Goal: Communication & Community: Answer question/provide support

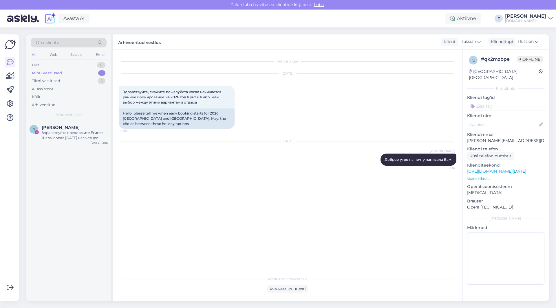
click at [52, 68] on div "Uus 0" at bounding box center [69, 65] width 76 height 8
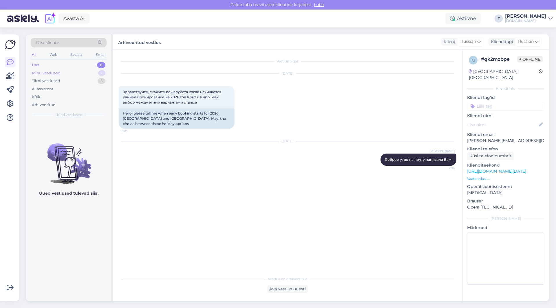
click at [52, 70] on div "Minu vestlused 1" at bounding box center [69, 73] width 76 height 8
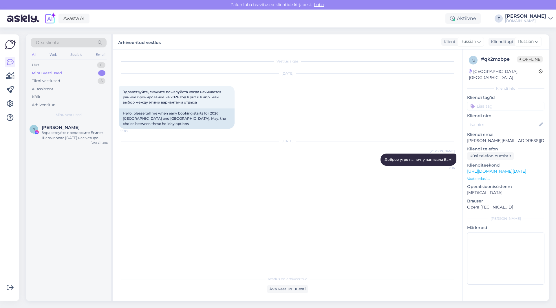
click at [54, 72] on div "Minu vestlused" at bounding box center [47, 73] width 30 height 6
click at [59, 143] on div "N [PERSON_NAME] Здравствуйте предложите Египет Шарм после [DATE].нас четыре сем…" at bounding box center [68, 134] width 85 height 26
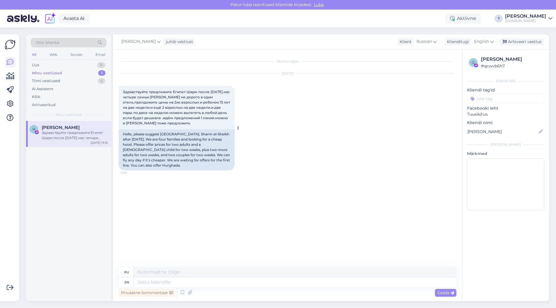
click at [200, 123] on div "Здравствуйте предложите Египет Шарм после [DATE].нас четыре семьи [PERSON_NAME]…" at bounding box center [177, 107] width 116 height 43
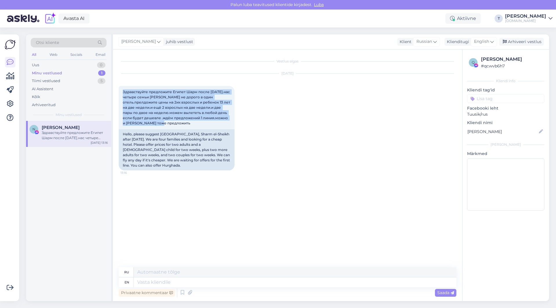
drag, startPoint x: 182, startPoint y: 124, endPoint x: 115, endPoint y: 89, distance: 75.6
click at [115, 89] on div "Vestlus algas [DATE] Здравствуйте предложите [GEOGRAPHIC_DATA] Шарм после [DATE…" at bounding box center [287, 176] width 349 height 252
copy span "Здравствуйте предложите Египет Шарм после [DATE].нас четыре семьи [PERSON_NAME]…"
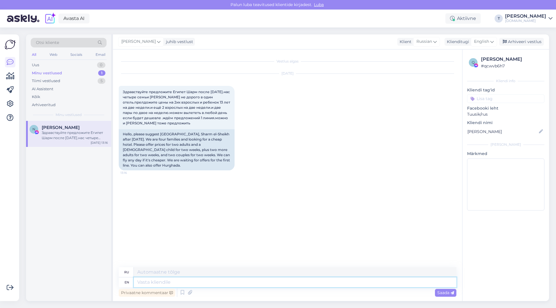
click at [258, 283] on textarea at bounding box center [295, 283] width 323 height 10
click at [481, 39] on span "English" at bounding box center [481, 42] width 15 height 6
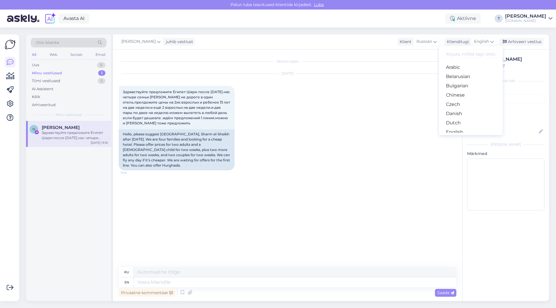
click at [461, 295] on link "Russian" at bounding box center [471, 299] width 64 height 9
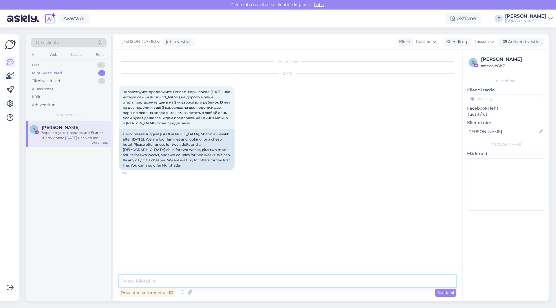
click at [225, 281] on textarea at bounding box center [288, 281] width 338 height 12
type textarea "g"
type textarea "п"
type textarea "Добрый день , пришлите вашу почту"
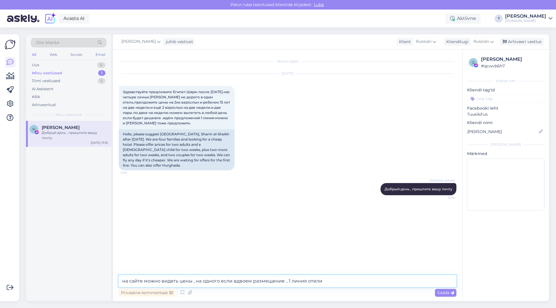
click at [350, 278] on textarea "на сайте можно видеть цены , на одного если вдвоем размещение .. 1 линия отели" at bounding box center [288, 281] width 338 height 12
paste textarea "[URL][DOMAIN_NAME][DATE]"
type textarea "на сайте можно видеть цены , на одного если вдвоем размещение .. 1 линия отели …"
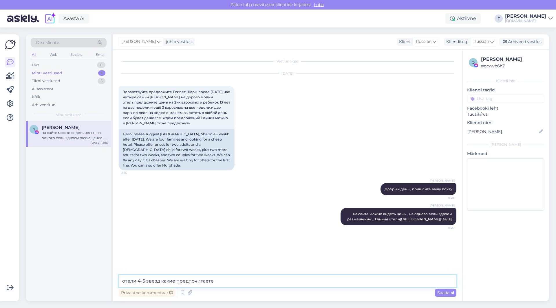
type textarea "отели 4-5 звезд какие предпочитаете?"
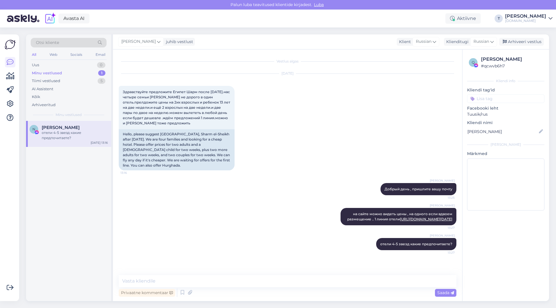
click at [348, 145] on div "[DATE] Здравствуйте предложите Египет Шарм после [DATE].нас четыре семьи [PERSO…" at bounding box center [288, 121] width 338 height 109
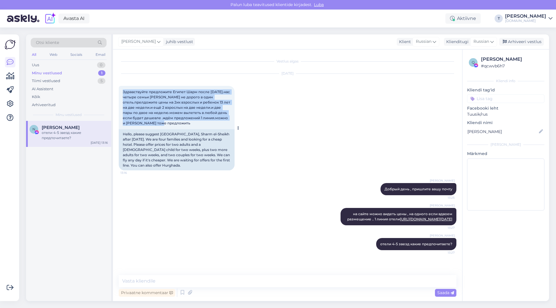
drag, startPoint x: 177, startPoint y: 110, endPoint x: 146, endPoint y: 85, distance: 39.7
click at [119, 86] on div "Здравствуйте предложите Египет Шарм после [DATE].нас четыре семьи [PERSON_NAME]…" at bounding box center [177, 107] width 116 height 43
copy span "Здравствуйте предложите Египет Шарм после [DATE].нас четыре семьи [PERSON_NAME]…"
drag, startPoint x: 528, startPoint y: 58, endPoint x: 484, endPoint y: 58, distance: 43.7
click at [482, 58] on div "[PERSON_NAME]" at bounding box center [512, 59] width 62 height 7
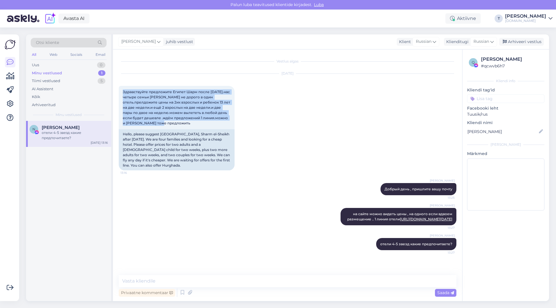
copy div "[PERSON_NAME]"
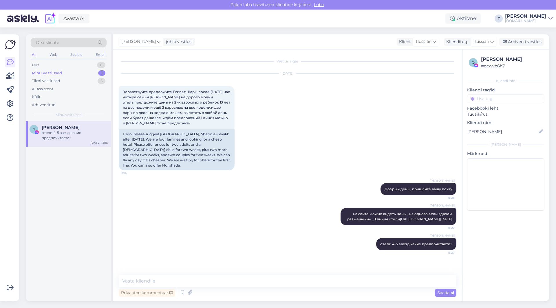
click at [286, 128] on div "[DATE] Здравствуйте предложите Египет Шарм после [DATE].нас четыре семьи [PERSO…" at bounding box center [288, 121] width 338 height 109
click at [205, 278] on textarea at bounding box center [288, 281] width 338 height 12
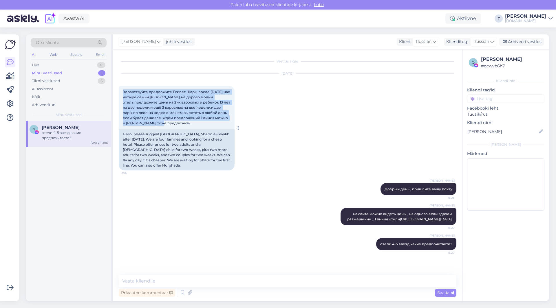
drag, startPoint x: 178, startPoint y: 112, endPoint x: 122, endPoint y: 79, distance: 64.6
click at [122, 86] on div "Здравствуйте предложите Египет Шарм после [DATE].нас четыре семьи [PERSON_NAME]…" at bounding box center [177, 107] width 116 height 43
copy span "Здравствуйте предложите Египет Шарм после [DATE].нас четыре семьи [PERSON_NAME]…"
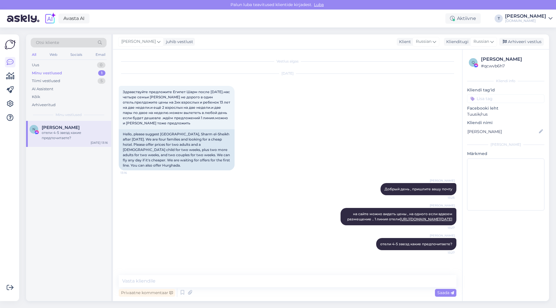
click at [257, 84] on div "[DATE] Здравствуйте предложите Египет Шарм после [DATE].нас четыре семьи [PERSO…" at bounding box center [288, 121] width 338 height 109
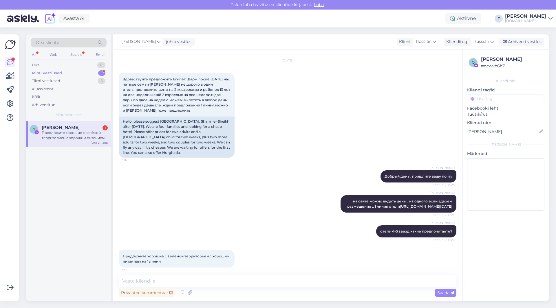
scroll to position [43, 0]
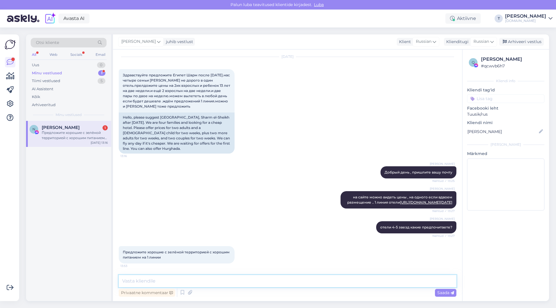
click at [184, 283] on textarea at bounding box center [288, 281] width 338 height 12
type textarea "пришлите вашу почту электронную"
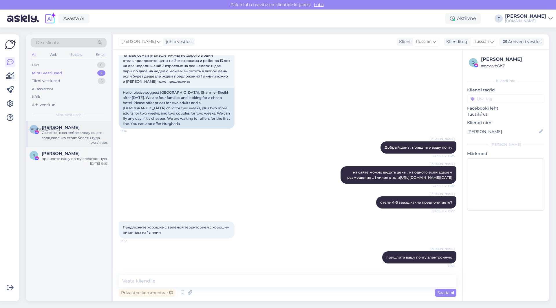
click at [45, 130] on span "[PERSON_NAME]" at bounding box center [61, 127] width 38 height 5
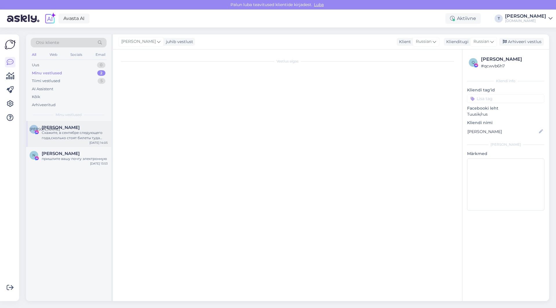
scroll to position [0, 0]
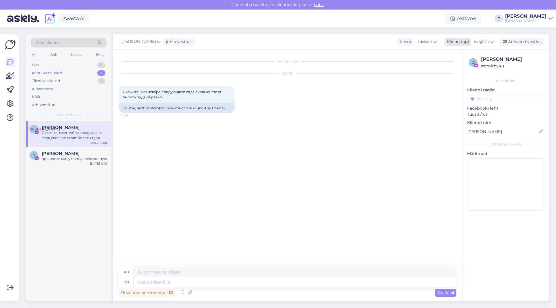
click at [461, 41] on div "Klienditugi" at bounding box center [457, 42] width 25 height 6
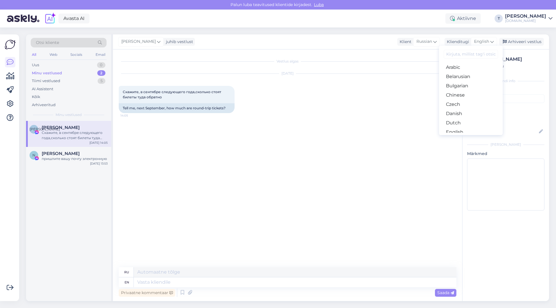
click at [462, 295] on link "Russian" at bounding box center [471, 299] width 64 height 9
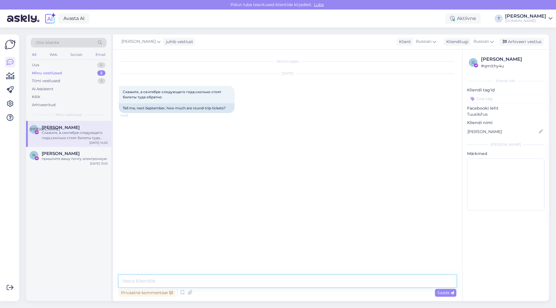
click at [225, 277] on textarea at bounding box center [288, 281] width 338 height 12
type textarea "L"
click at [50, 159] on div "пришлите вашу почту электронную" at bounding box center [75, 158] width 66 height 5
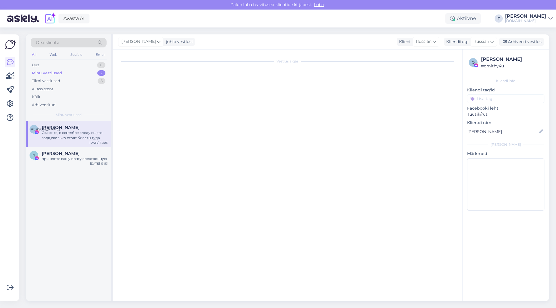
scroll to position [68, 0]
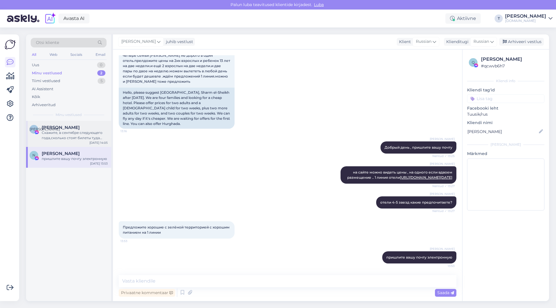
click at [50, 135] on div "Скажите, в сентябре следующего года,сколько стоят билеты туда обратно" at bounding box center [75, 135] width 66 height 10
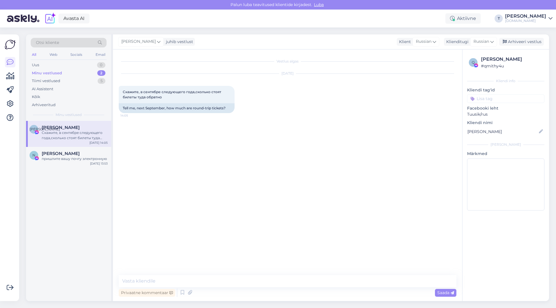
scroll to position [0, 0]
click at [50, 156] on span "[PERSON_NAME]" at bounding box center [61, 153] width 38 height 5
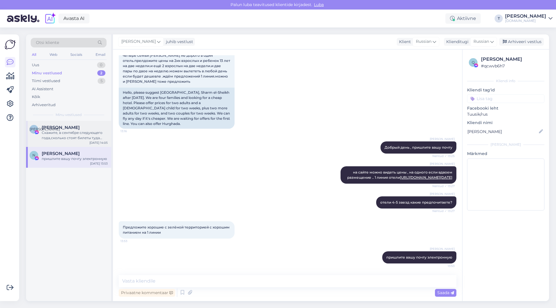
click at [50, 133] on div "Скажите, в сентябре следующего года,сколько стоят билеты туда обратно" at bounding box center [75, 135] width 66 height 10
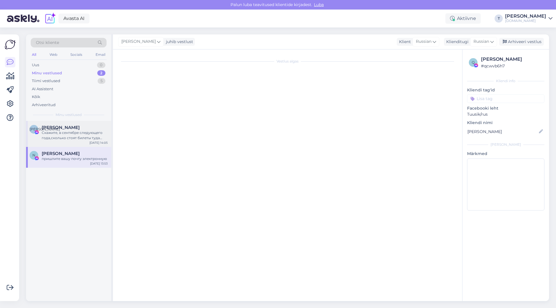
scroll to position [0, 0]
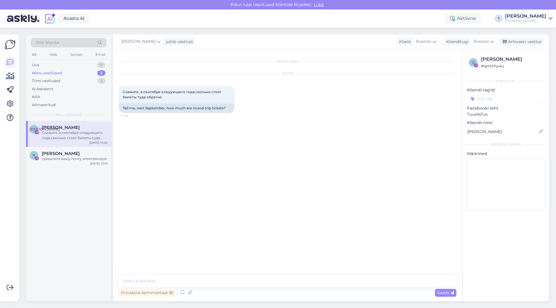
click at [57, 137] on div "Скажите, в сентябре следующего года,сколько стоят билеты туда обратно" at bounding box center [75, 135] width 66 height 10
click at [58, 155] on span "[PERSON_NAME]" at bounding box center [61, 153] width 38 height 5
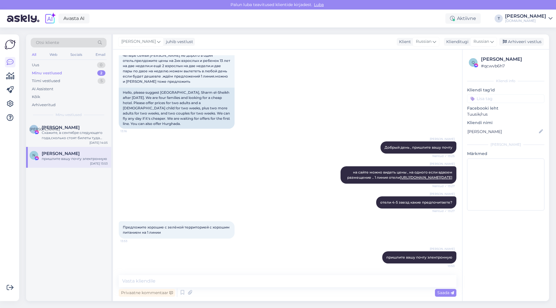
click at [58, 156] on span "[PERSON_NAME]" at bounding box center [61, 153] width 38 height 5
click at [89, 136] on div "Скажите, в сентябре следующего года,сколько стоят билеты туда обратно" at bounding box center [75, 135] width 66 height 10
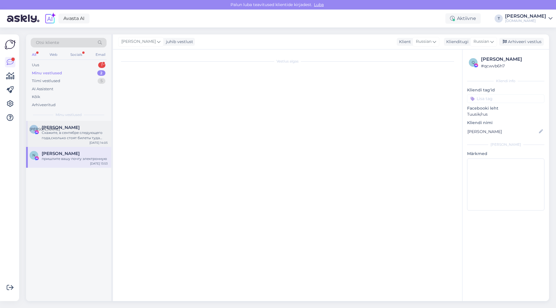
scroll to position [0, 0]
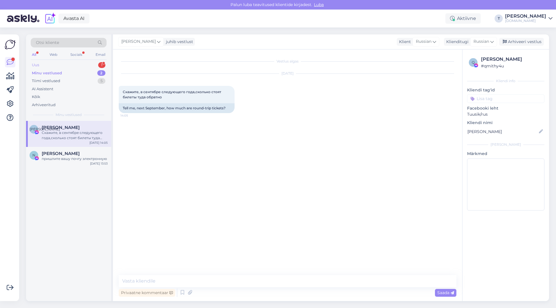
click at [76, 63] on div "Uus 1" at bounding box center [69, 65] width 76 height 8
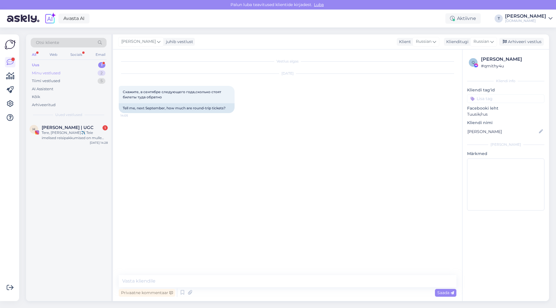
click at [54, 74] on div "Minu vestlused" at bounding box center [46, 73] width 29 height 6
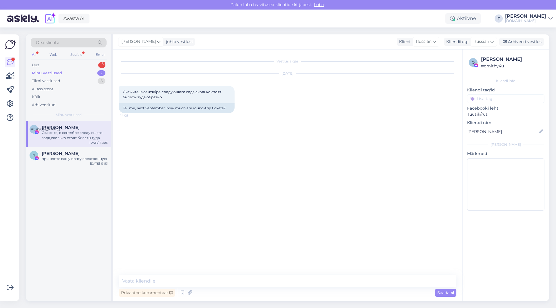
click at [66, 128] on span "[PERSON_NAME]" at bounding box center [61, 127] width 38 height 5
click at [81, 158] on div "пришлите вашу почту электронную" at bounding box center [75, 158] width 66 height 5
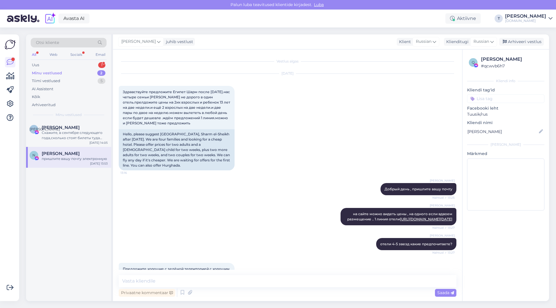
scroll to position [68, 0]
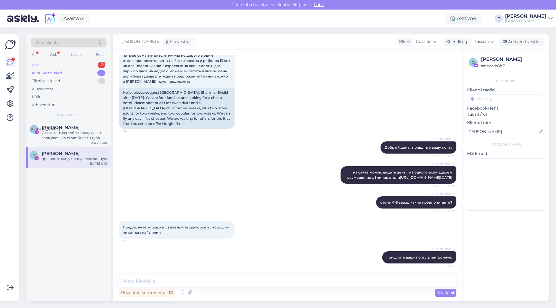
click at [65, 62] on div "Uus 2" at bounding box center [69, 65] width 76 height 8
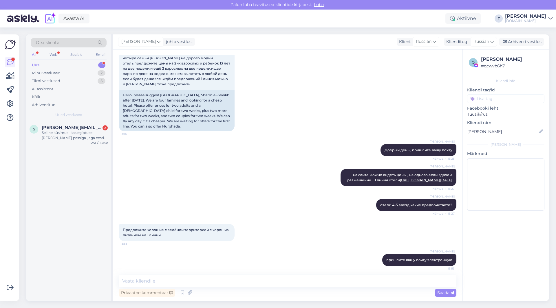
scroll to position [0, 0]
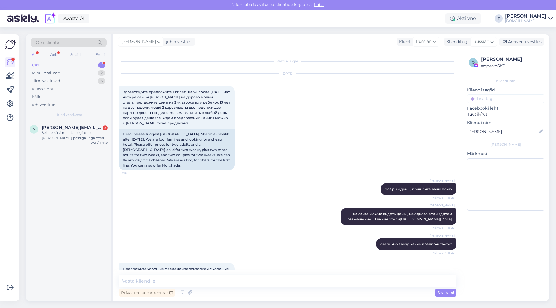
click at [304, 131] on div "[DATE] Здравствуйте предложите Египет Шарм после [DATE].нас четыре семьи [PERSO…" at bounding box center [288, 121] width 338 height 109
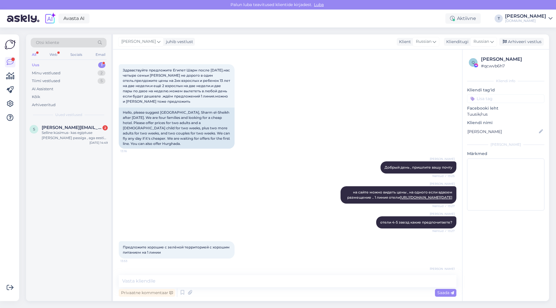
scroll to position [68, 0]
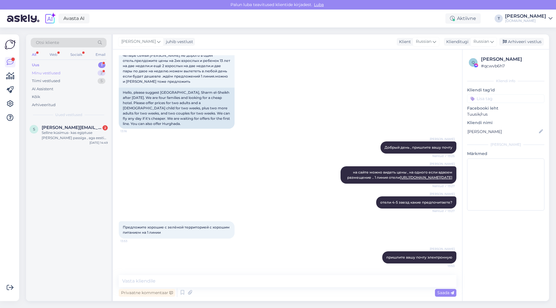
click at [78, 72] on div "Minu vestlused 2" at bounding box center [69, 73] width 76 height 8
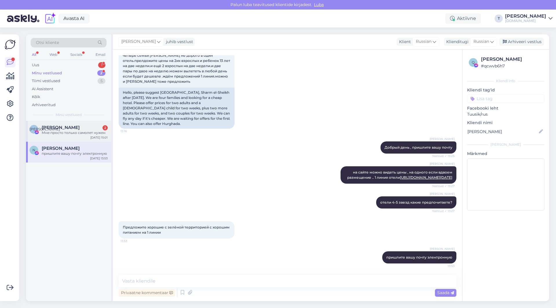
click at [59, 131] on div "Мне просто только самолет нужен" at bounding box center [75, 132] width 66 height 5
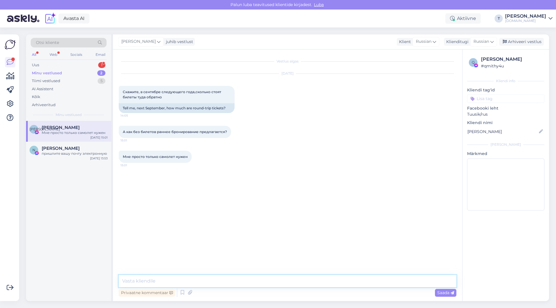
click at [206, 284] on textarea at bounding box center [288, 281] width 338 height 12
type textarea "z"
click at [406, 278] on textarea "я понимаю что вам билеты , но я в системе не вижу билетов отдельно , только тур…" at bounding box center [288, 281] width 338 height 12
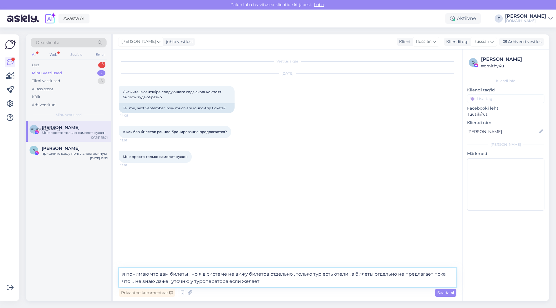
type textarea "я понимаю что вам билеты , но я в системе не вижу билетов отдельно , только тур…"
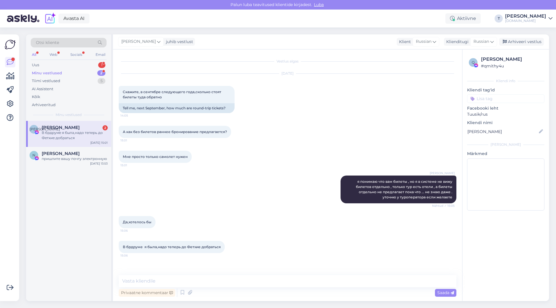
click at [261, 185] on div "[PERSON_NAME] я понимаю что вам билеты , но я в системе не вижу билетов отдельн…" at bounding box center [288, 189] width 338 height 41
click at [73, 159] on div "пришлите вашу почту электронную" at bounding box center [75, 158] width 66 height 5
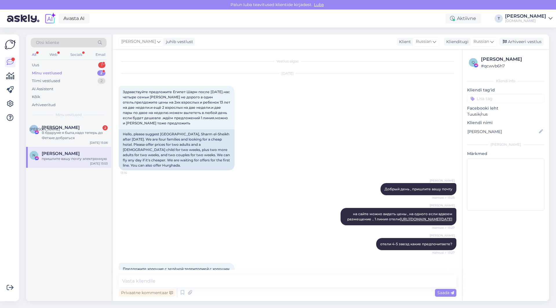
scroll to position [68, 0]
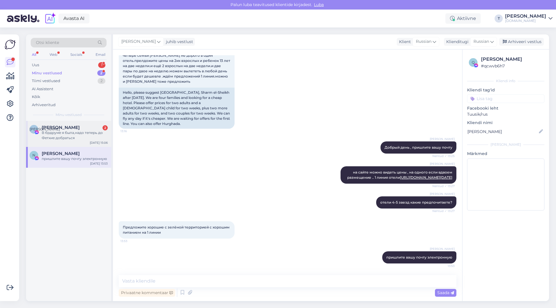
click at [69, 137] on div "В брдруме я была,надо теперь до Фетхие добраться" at bounding box center [75, 135] width 66 height 10
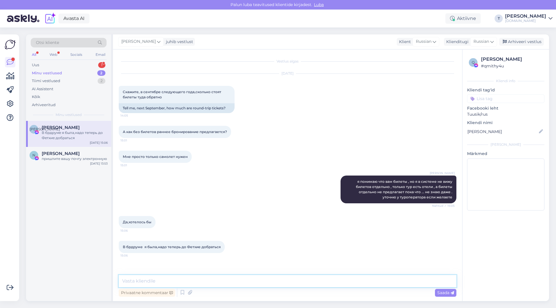
click at [170, 281] on textarea at bounding box center [288, 281] width 338 height 12
type textarea ","
type textarea "билеты в [GEOGRAPHIC_DATA] только под запрос , скажите какие даты сколько челов…"
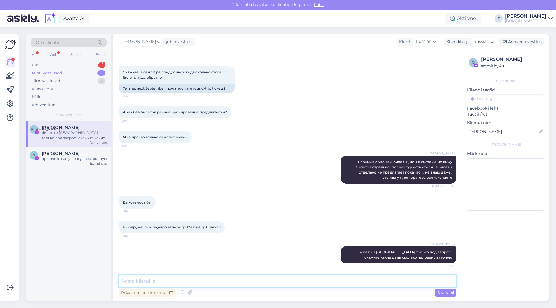
click at [189, 279] on textarea at bounding box center [288, 281] width 338 height 12
type textarea "вылеты с 16.09 по [DATE] 6 ночей"
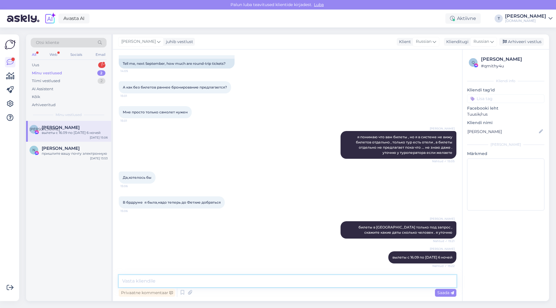
click at [245, 280] on textarea at bounding box center [288, 281] width 338 height 12
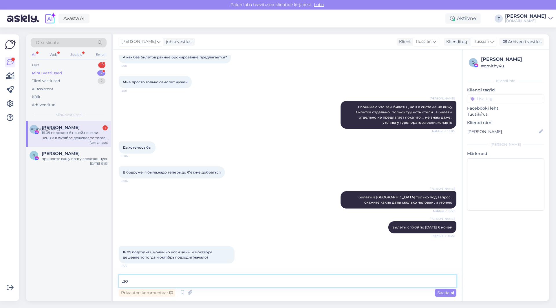
click at [221, 276] on textarea "до" at bounding box center [288, 281] width 338 height 12
type textarea "до 21.10 н"
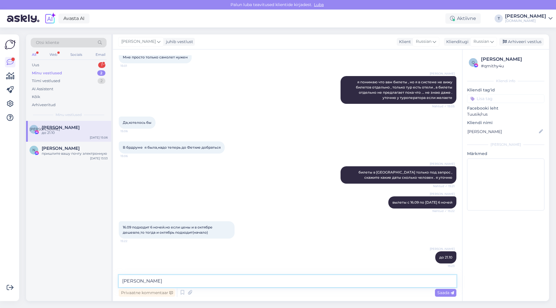
type textarea "[PERSON_NAME]"
type textarea "на сколько человек?"
click at [443, 293] on span "Saada" at bounding box center [445, 292] width 17 height 5
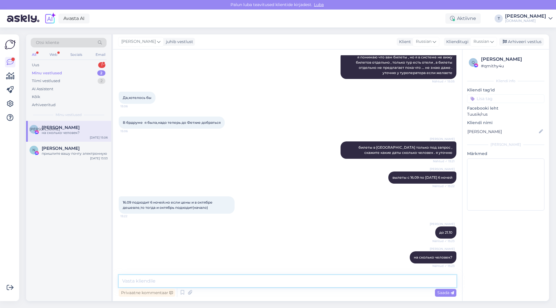
click at [304, 279] on textarea at bounding box center [288, 281] width 338 height 12
type textarea "1"
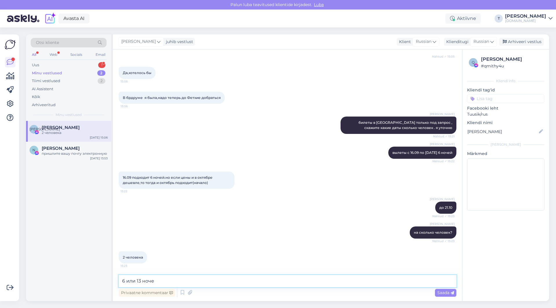
type textarea "6 или 13 ночей"
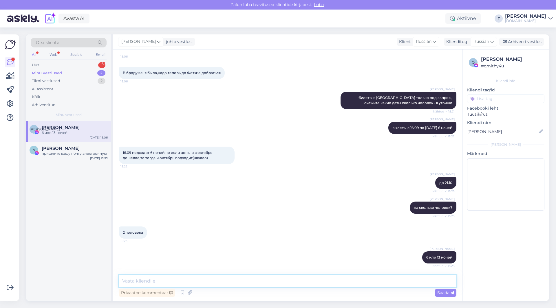
scroll to position [199, 0]
